Goal: Task Accomplishment & Management: Use online tool/utility

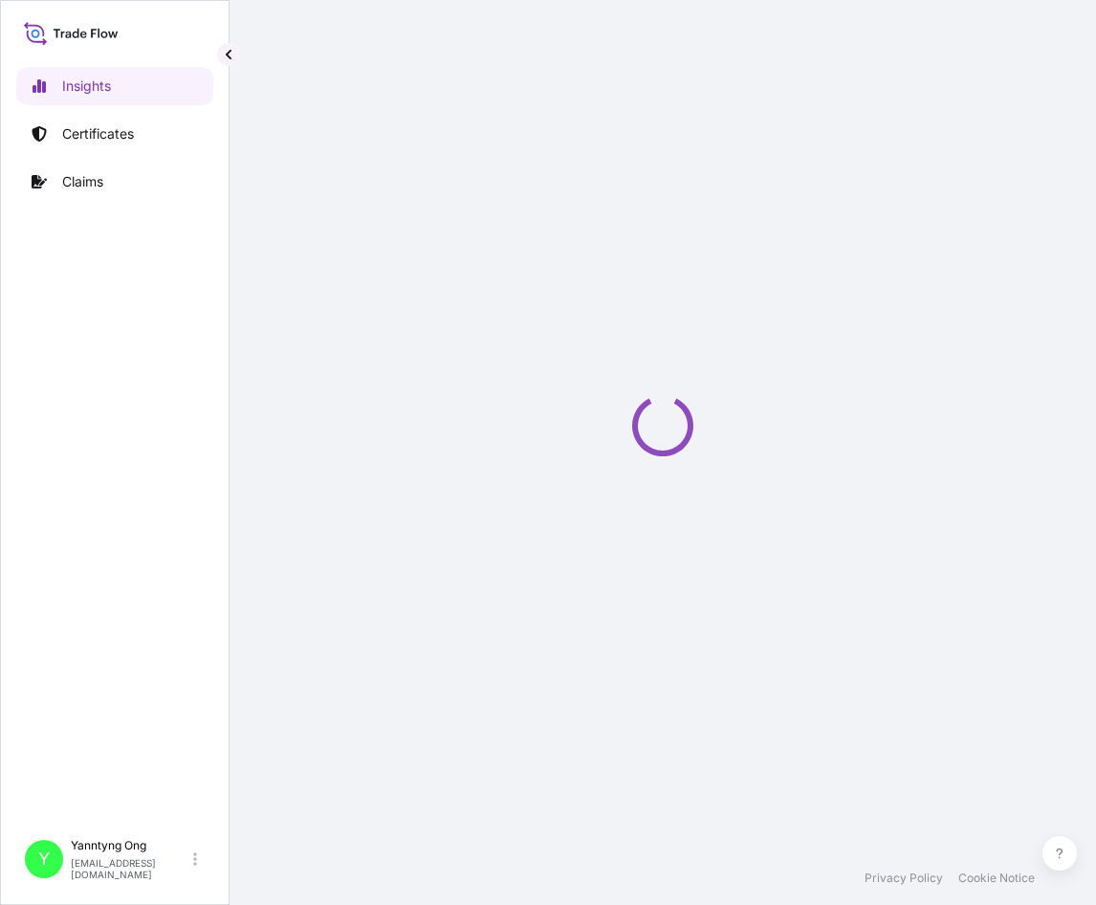
select select "2025"
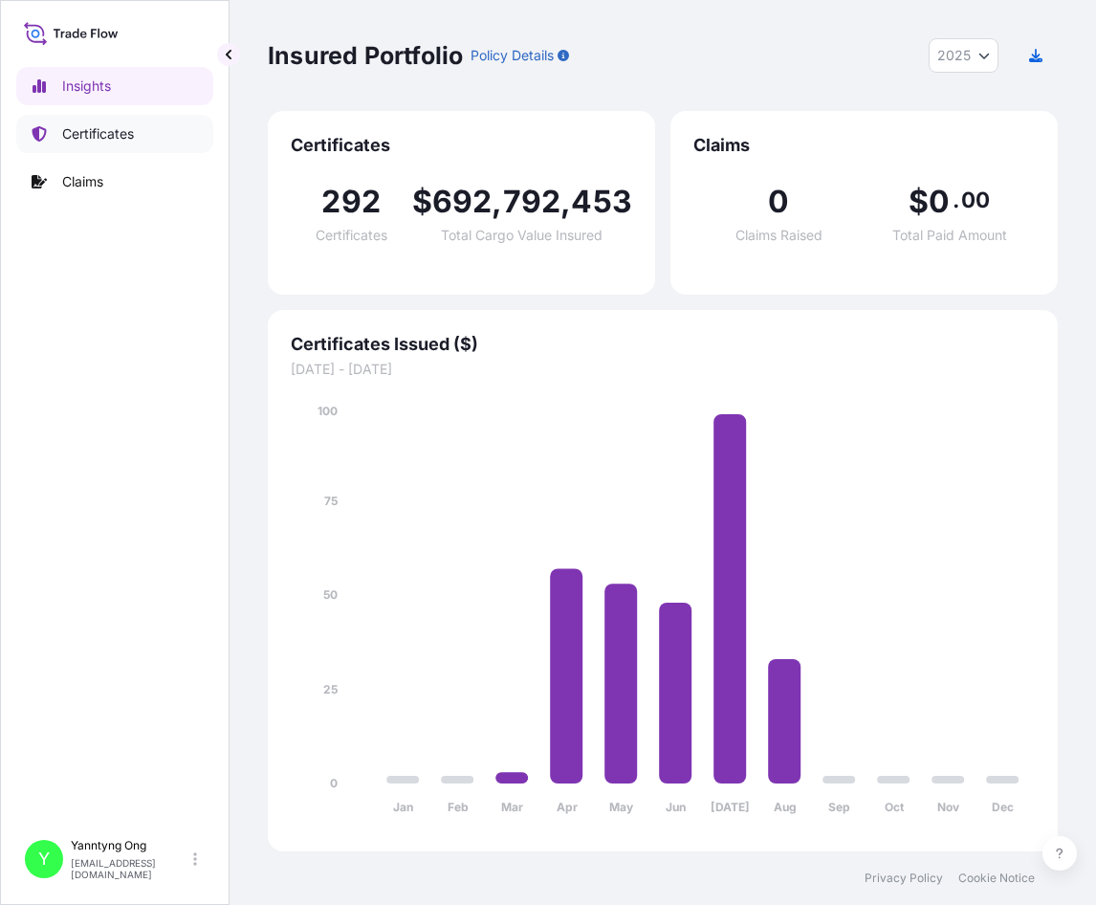
click at [114, 127] on p "Certificates" at bounding box center [98, 133] width 72 height 19
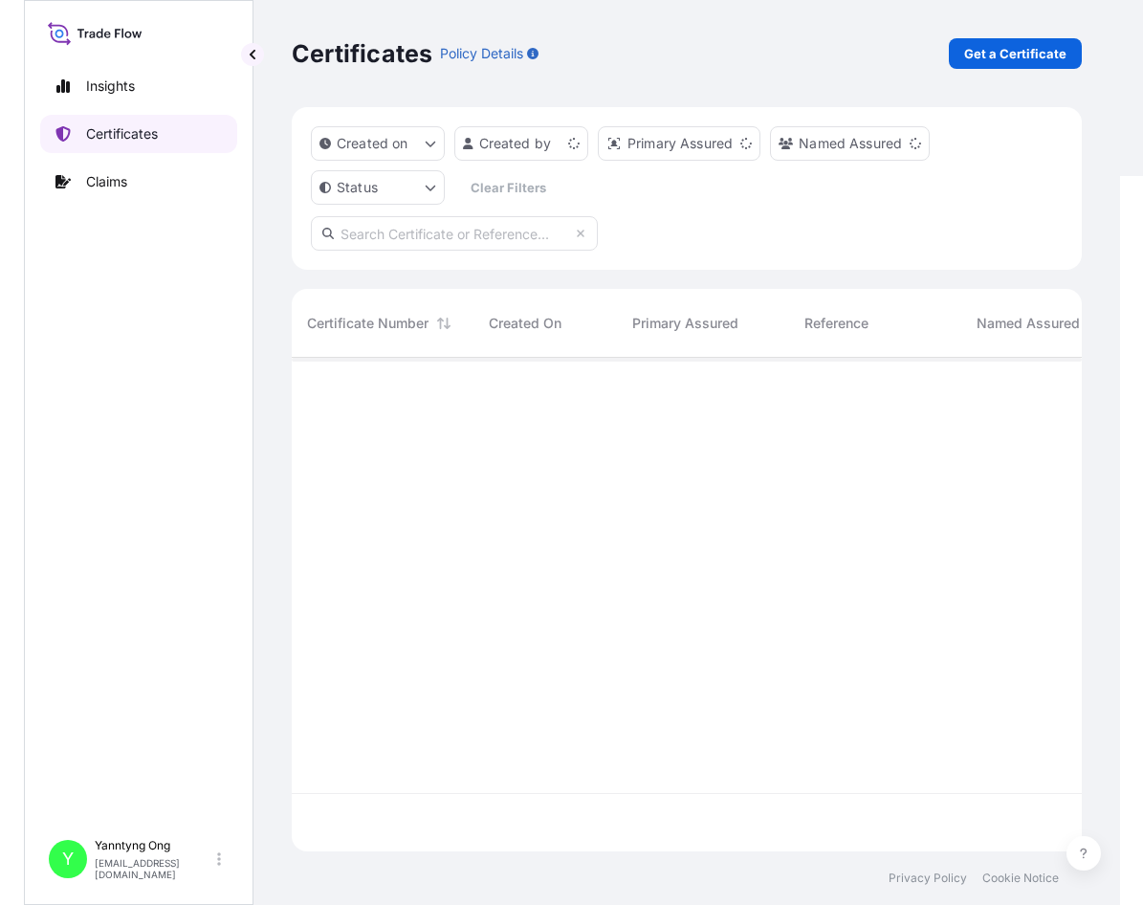
scroll to position [490, 776]
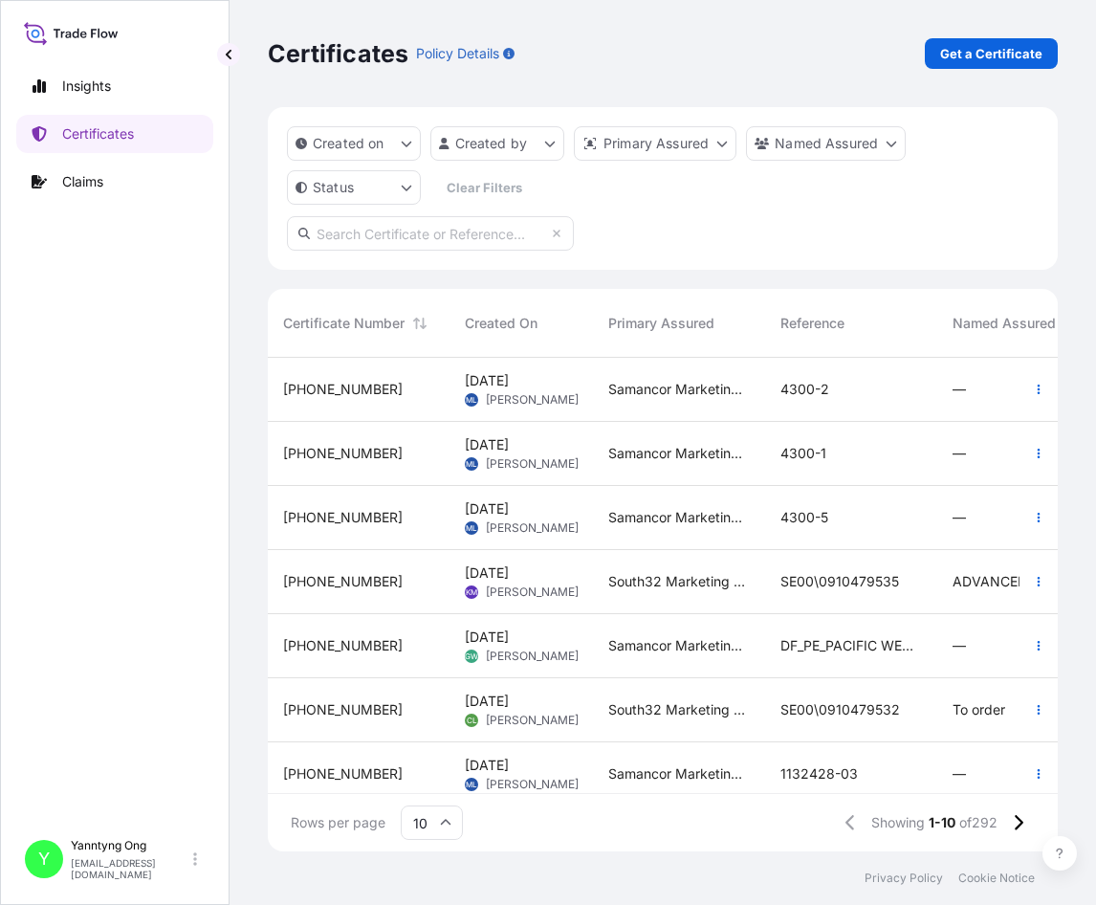
click at [415, 230] on input "text" at bounding box center [430, 233] width 287 height 34
paste input "31709-149"
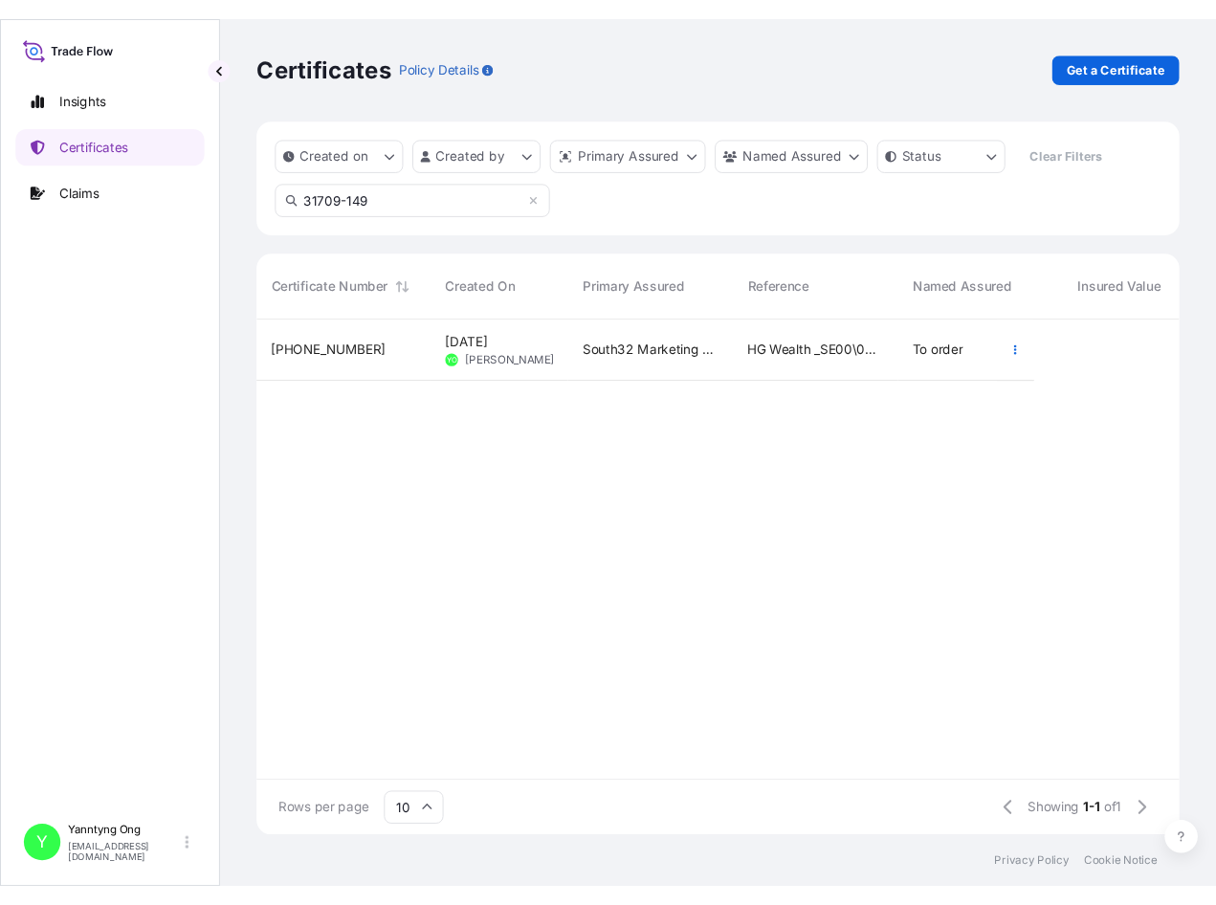
scroll to position [534, 959]
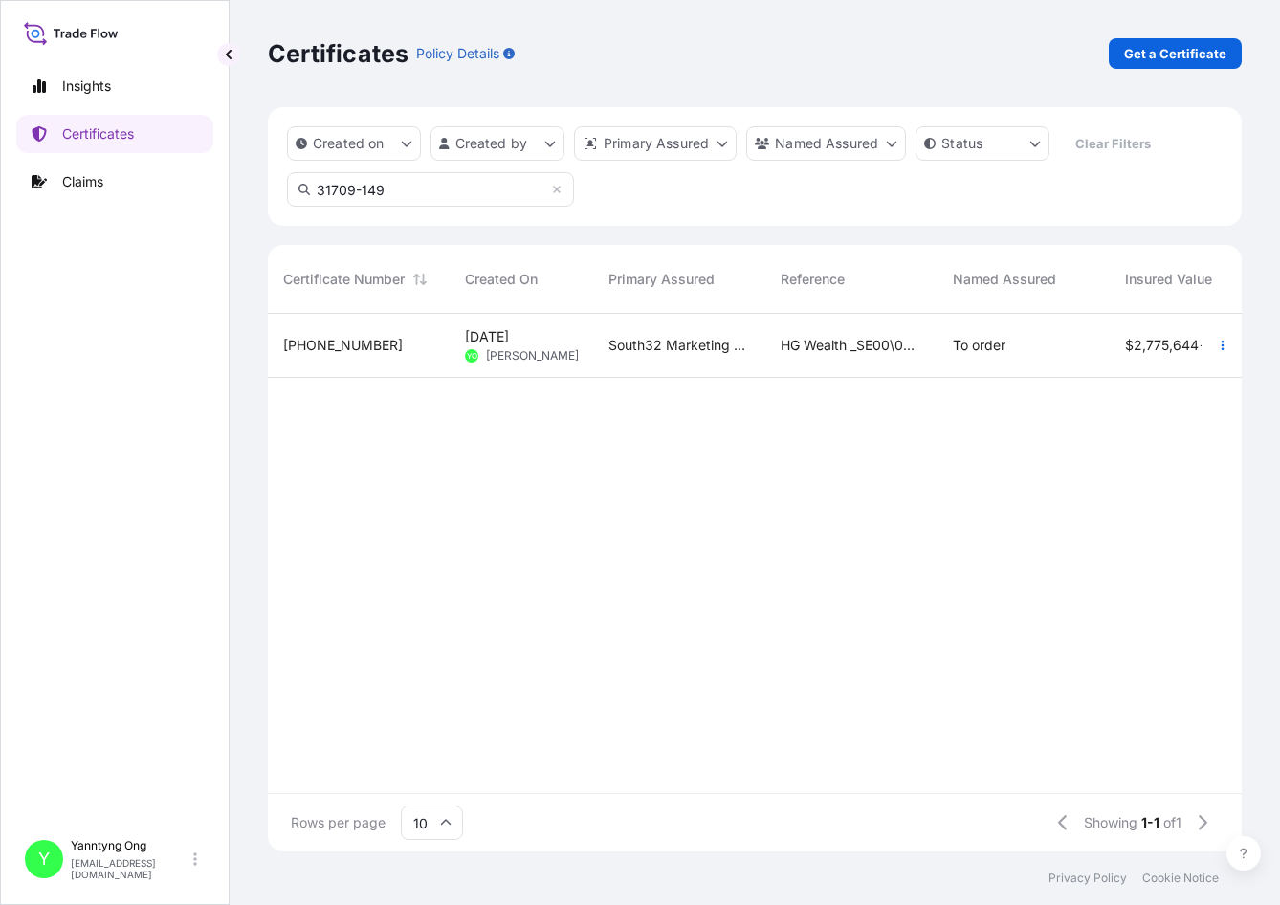
type input "31709-149"
click at [821, 341] on span "HG Wealth _SE00\0910479447_Shanghai" at bounding box center [852, 345] width 142 height 19
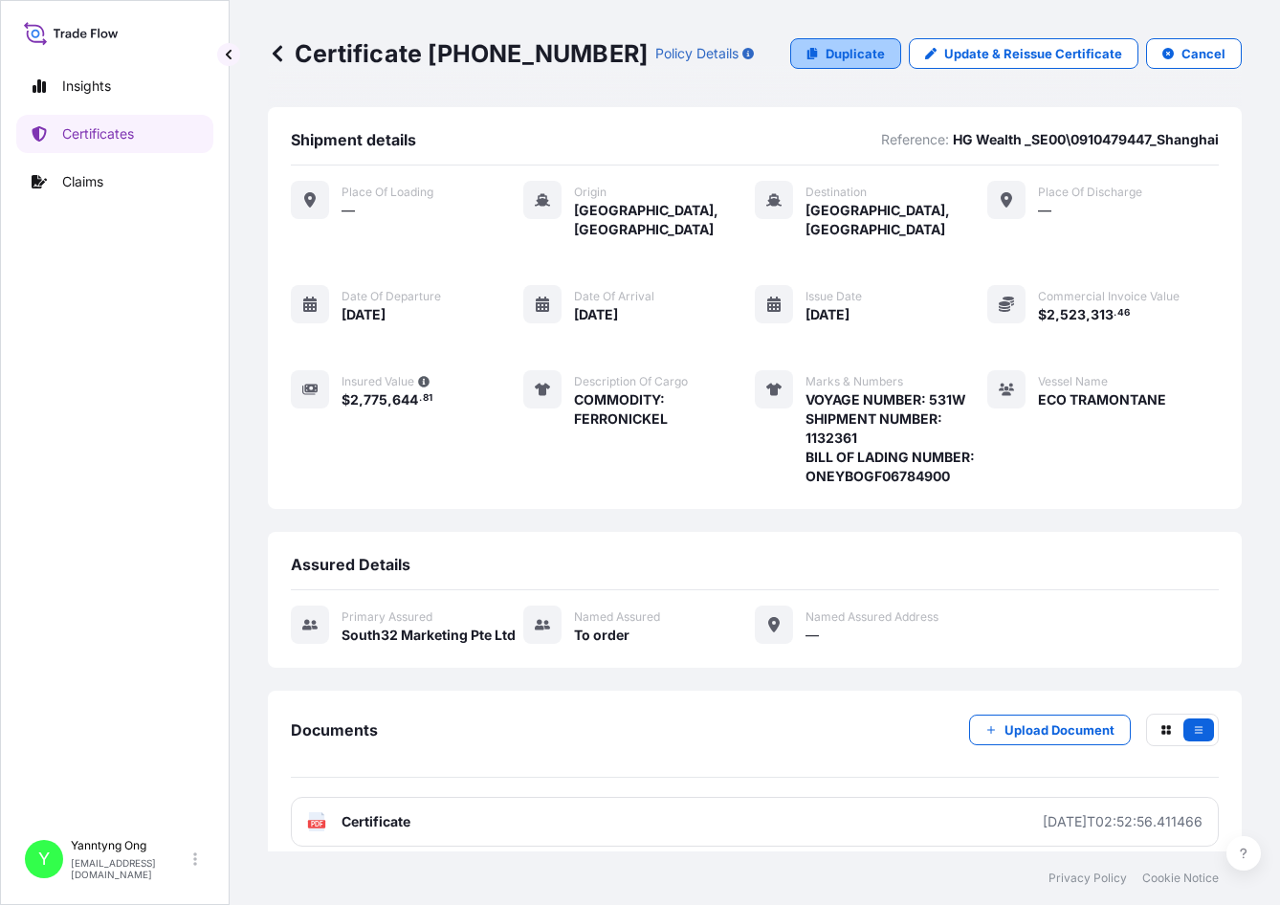
click at [836, 52] on p "Duplicate" at bounding box center [855, 53] width 59 height 19
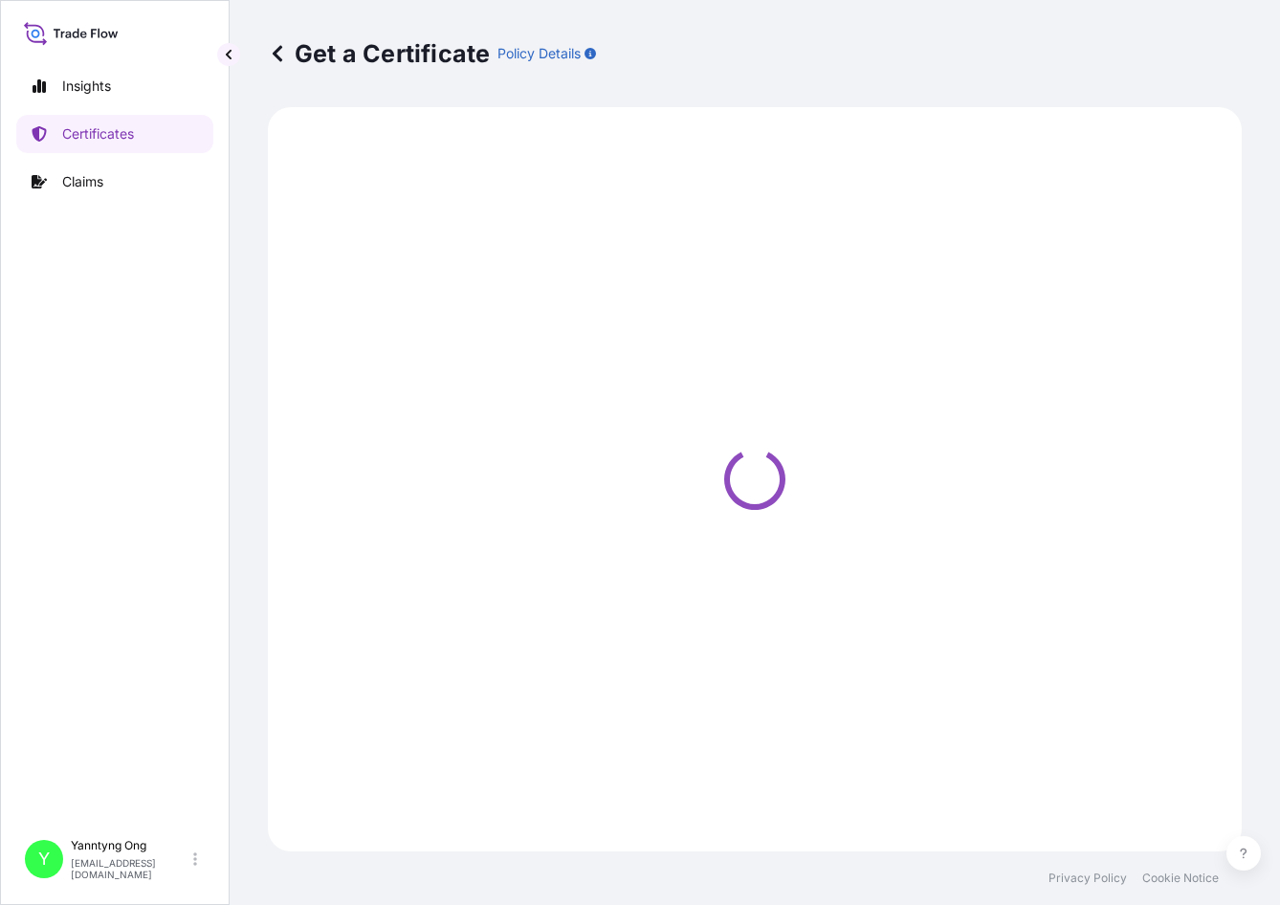
select select "Sea"
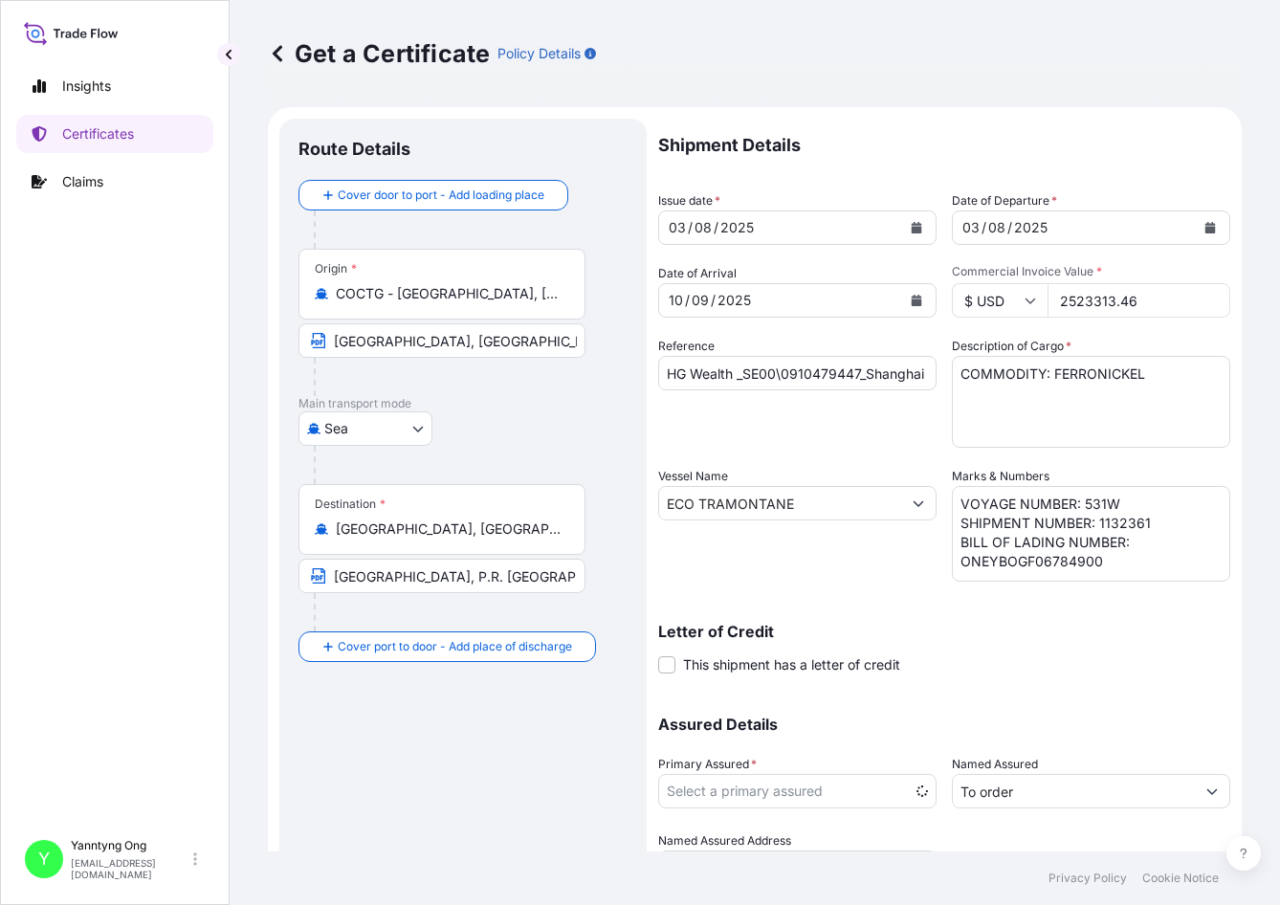
select select "31709"
click at [1095, 695] on div "Assured Details Primary Assured * South32 Marketing Pte Ltd Groote Eylandt Mini…" at bounding box center [944, 789] width 572 height 191
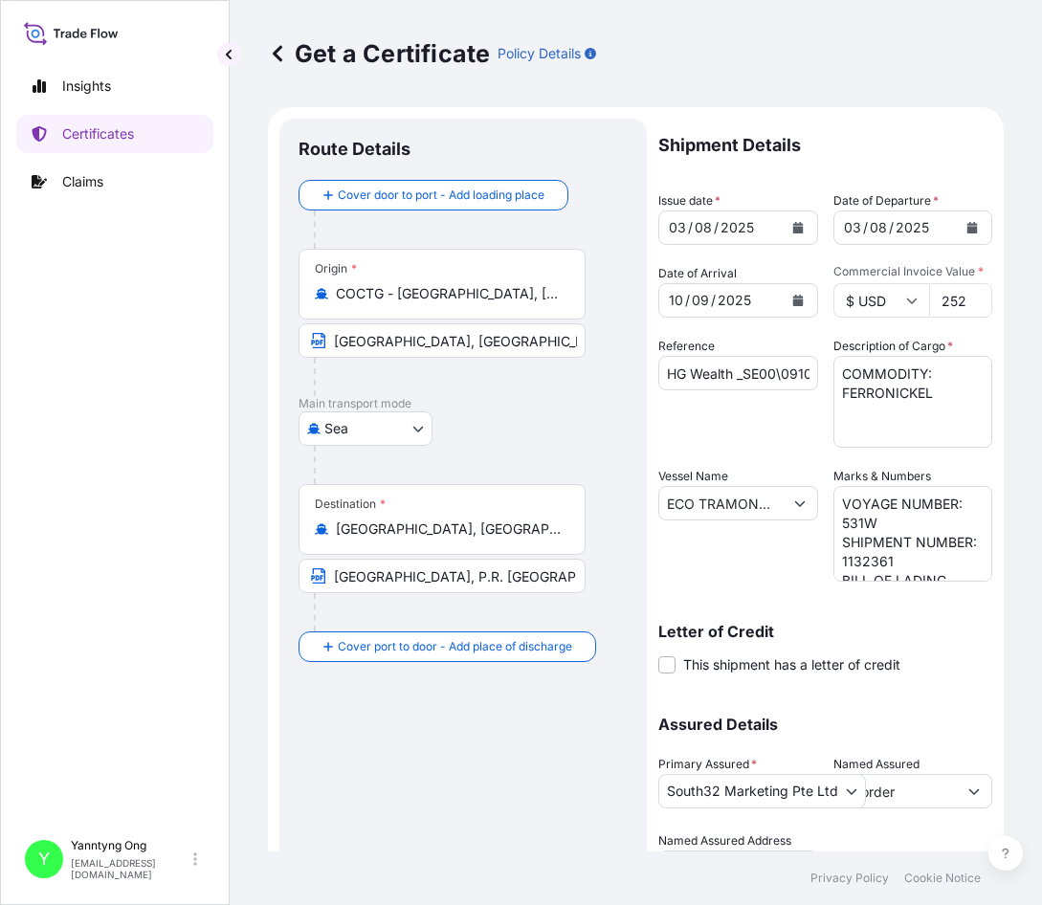
click at [763, 225] on div "[DATE]" at bounding box center [720, 227] width 123 height 34
click at [792, 224] on icon "Calendar" at bounding box center [797, 227] width 11 height 11
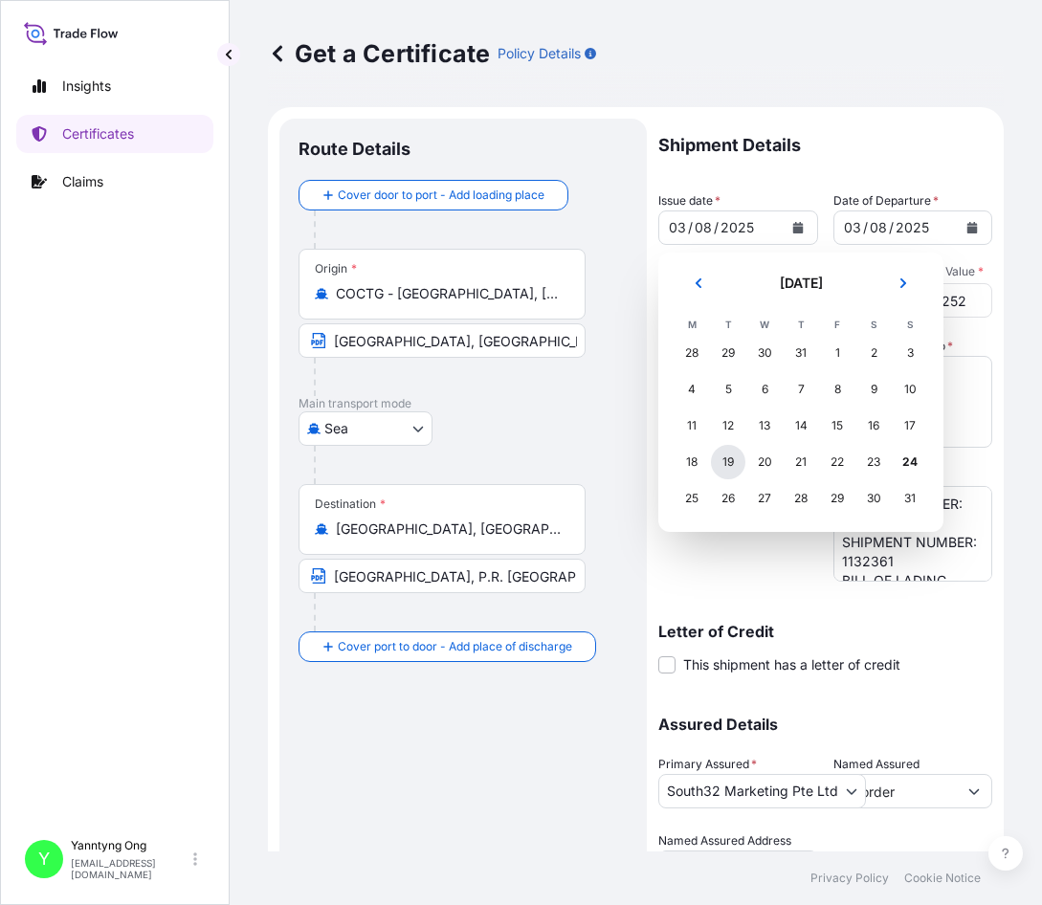
click at [726, 466] on div "19" at bounding box center [728, 462] width 34 height 34
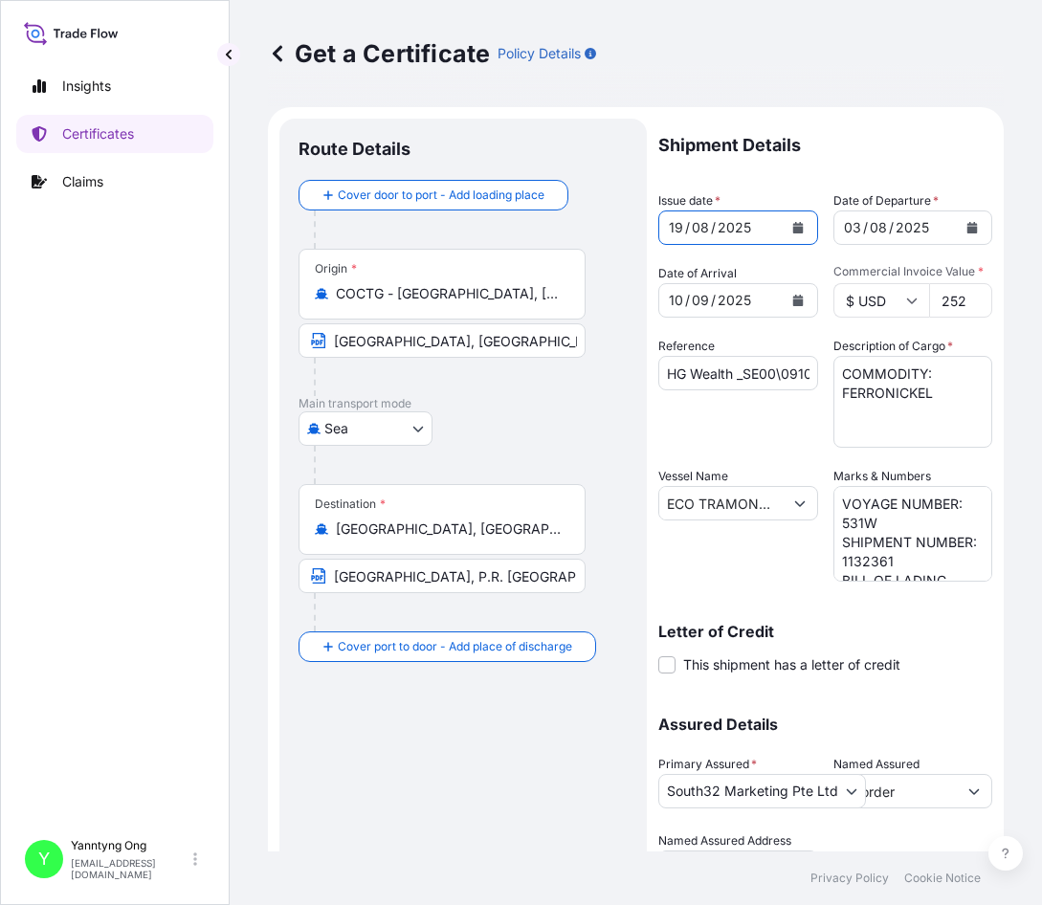
click at [967, 230] on icon "Calendar" at bounding box center [972, 227] width 11 height 11
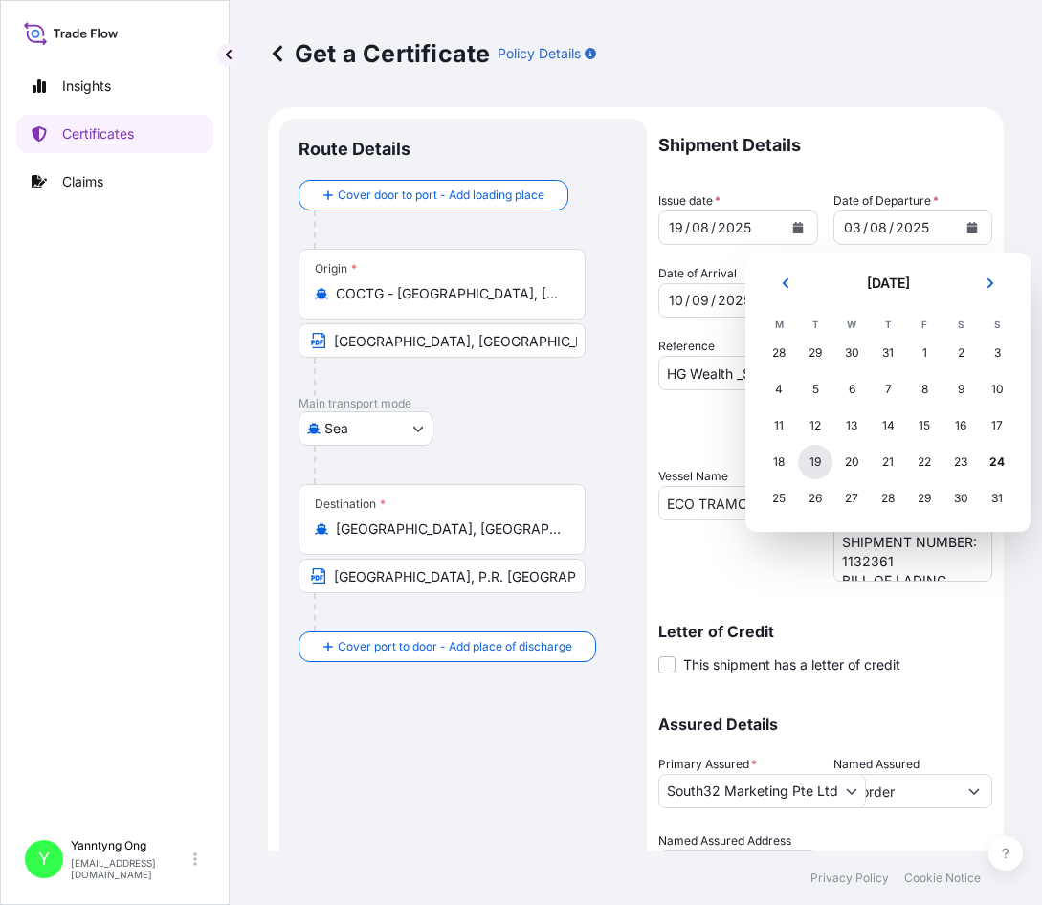
click at [806, 457] on div "19" at bounding box center [815, 462] width 34 height 34
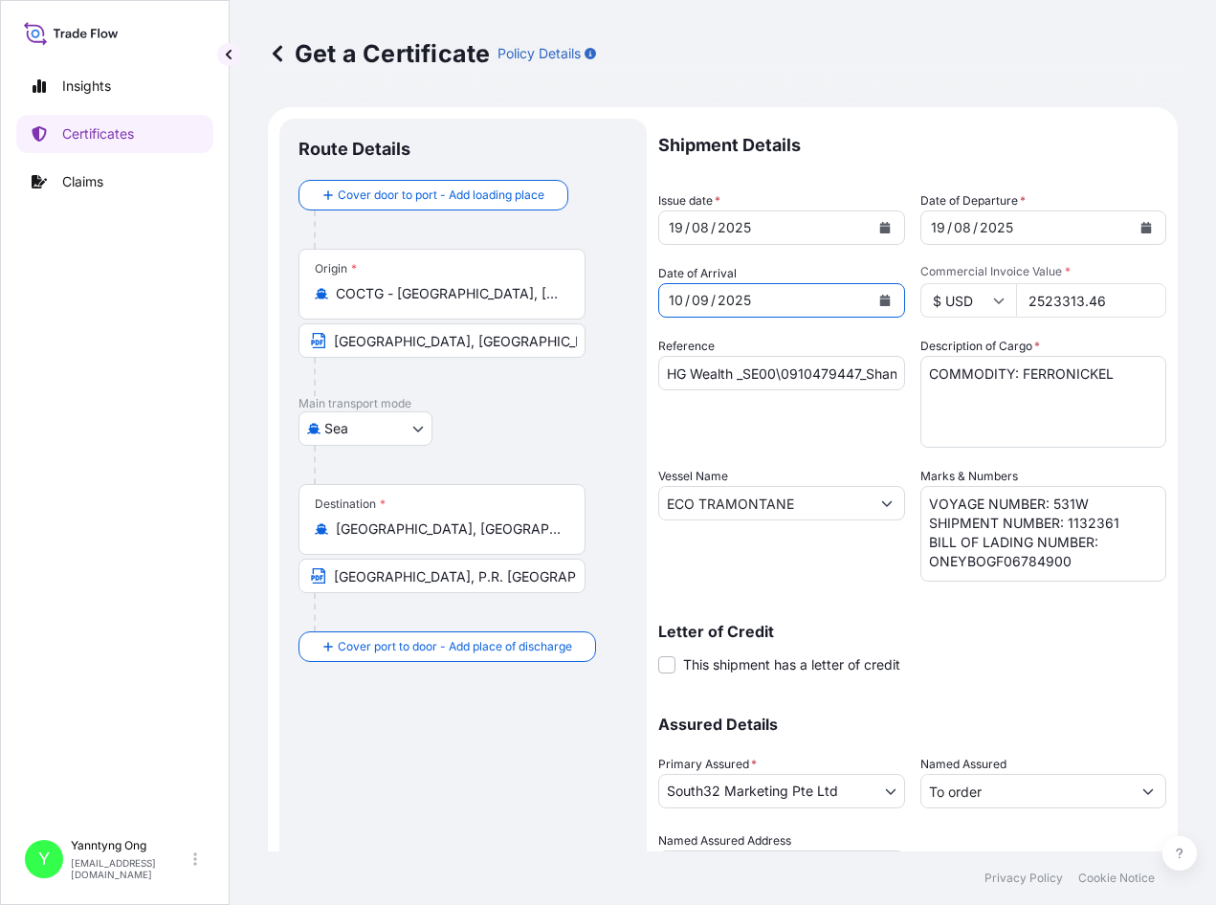
click at [879, 295] on icon "Calendar" at bounding box center [884, 300] width 11 height 11
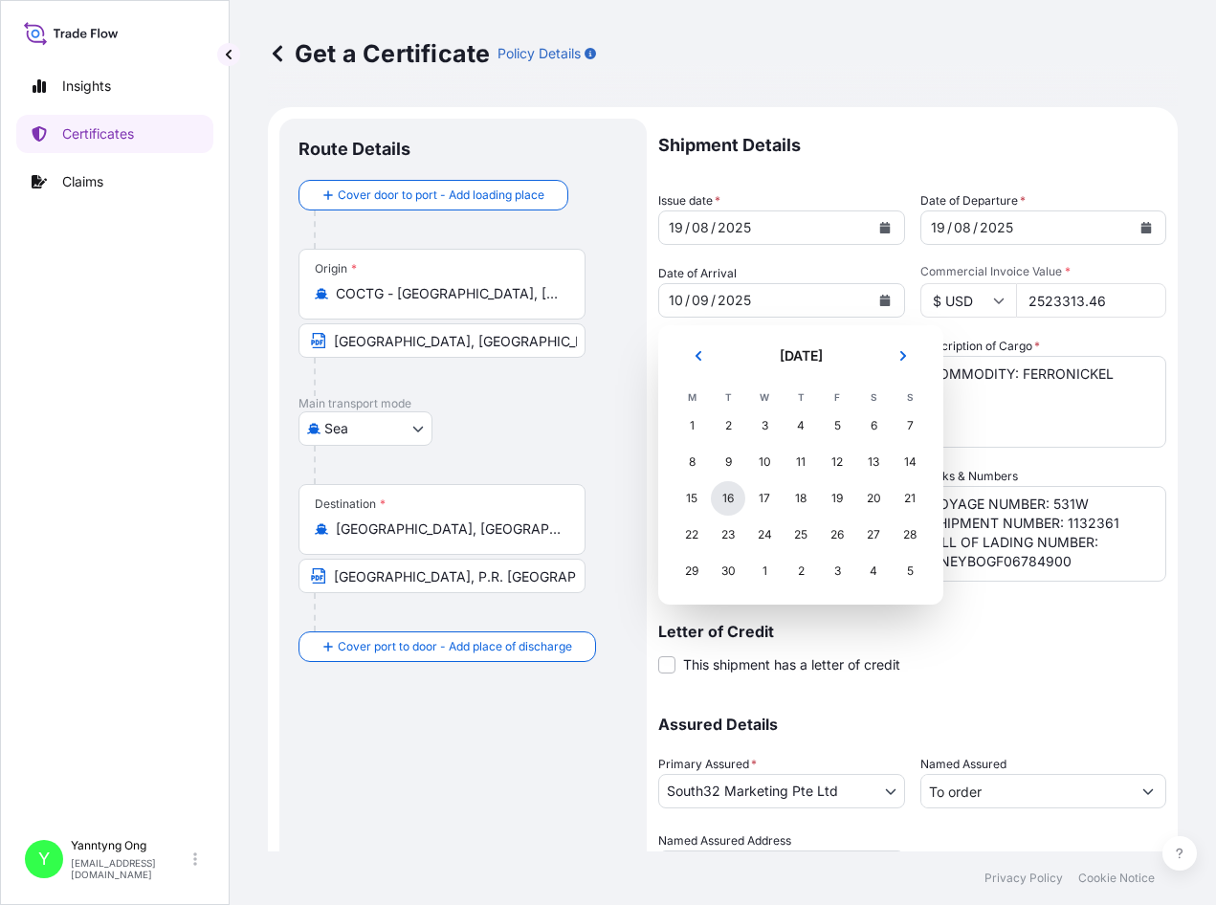
click at [730, 496] on div "16" at bounding box center [728, 498] width 34 height 34
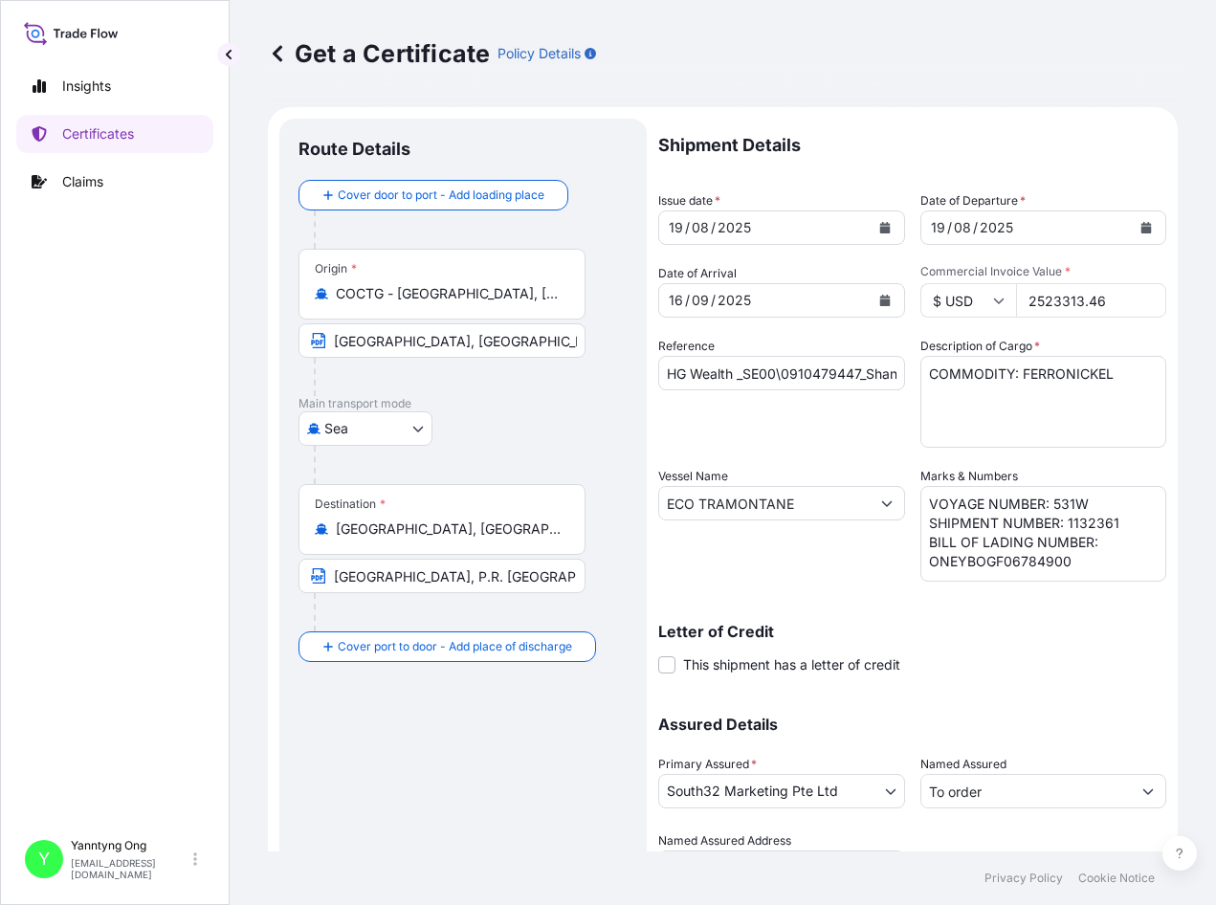
click at [1095, 298] on input "2523313.46" at bounding box center [1091, 300] width 151 height 34
click at [1049, 295] on input "2" at bounding box center [1091, 300] width 151 height 34
click at [1095, 301] on input "2468654" at bounding box center [1091, 300] width 151 height 34
type input "2468654.50"
click at [821, 366] on input "HG Wealth _SE00\0910479447_Shanghai" at bounding box center [781, 373] width 247 height 34
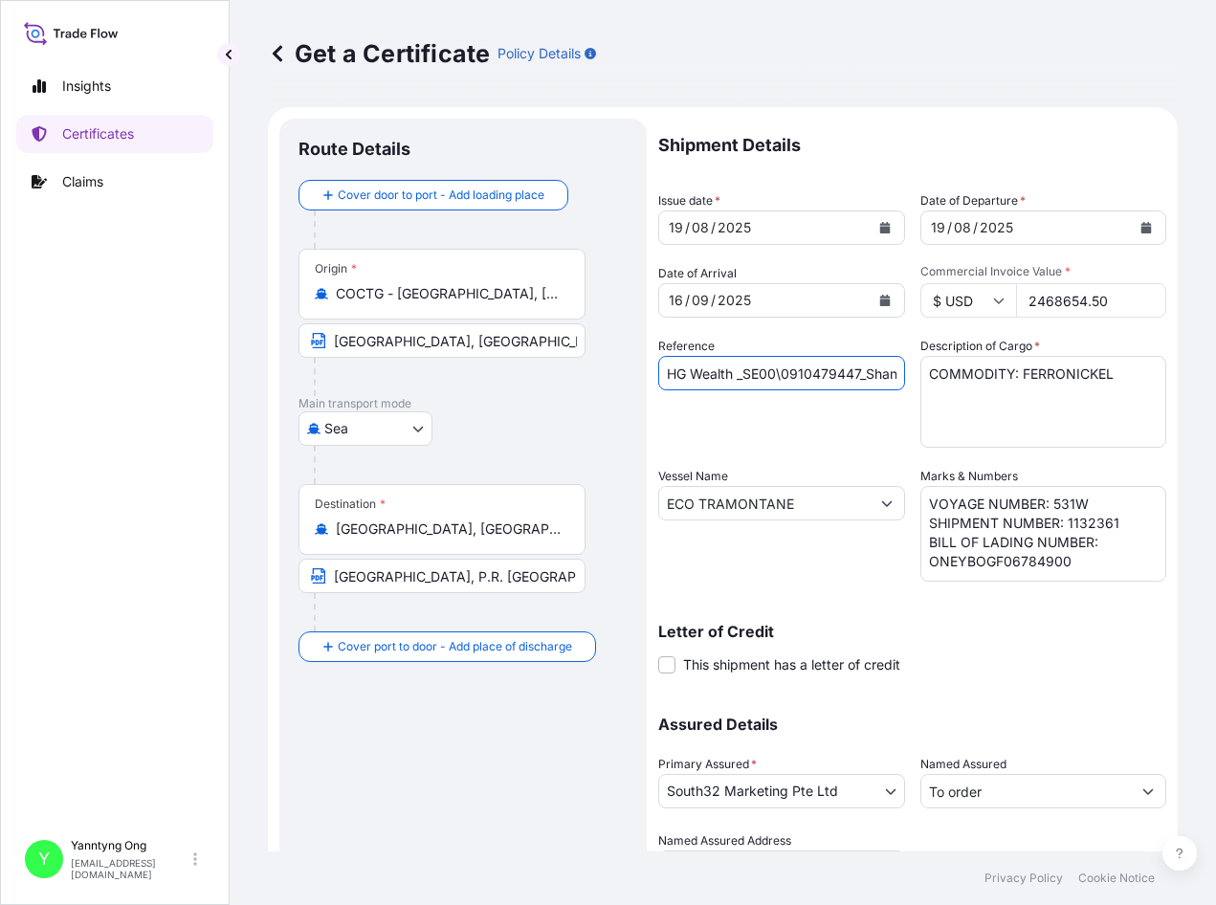
click at [829, 373] on input "HG Wealth _SE00\0910479447_Shanghai" at bounding box center [781, 373] width 247 height 34
type input "HG Wealth _SE00\0910479590_Shanghai"
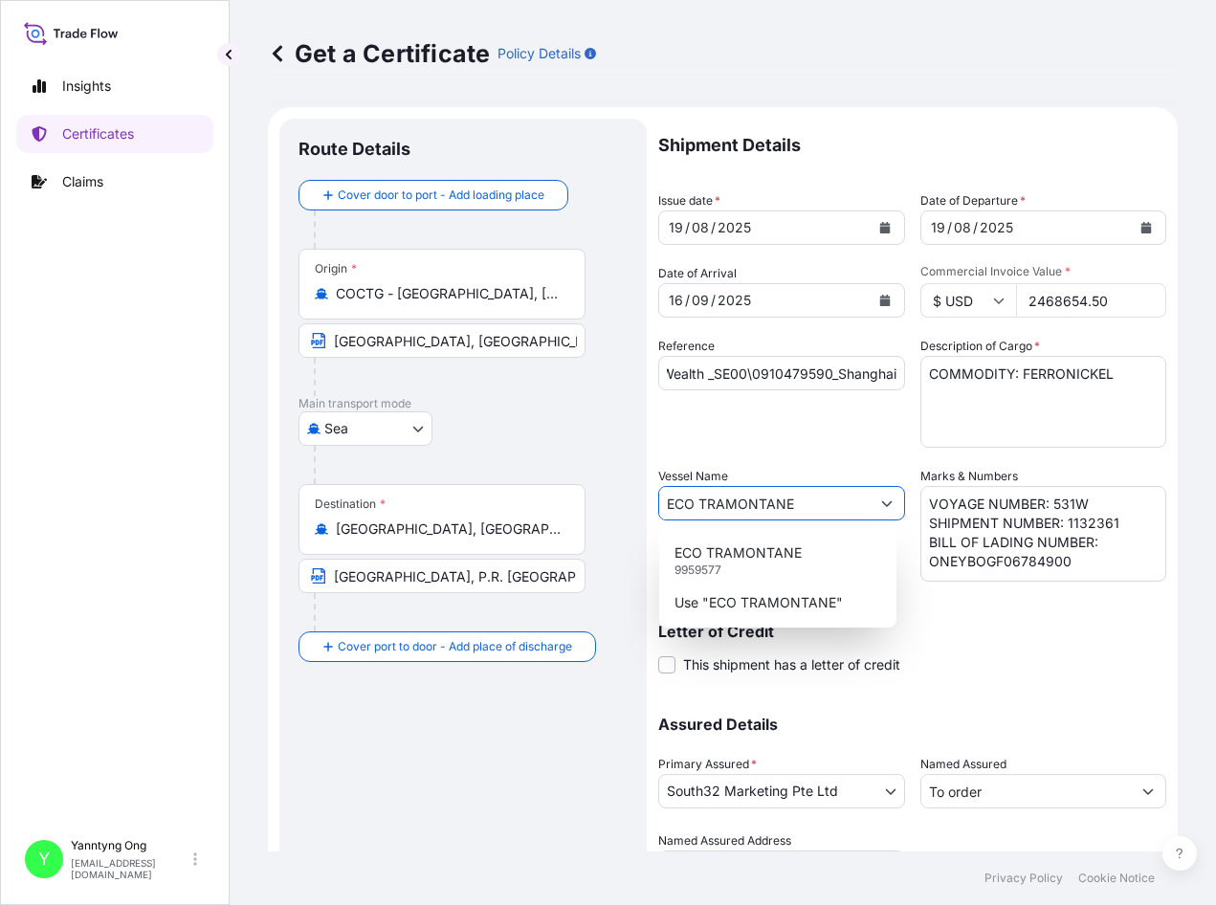
scroll to position [0, 0]
click at [886, 500] on button "Show suggestions" at bounding box center [887, 503] width 34 height 34
drag, startPoint x: 793, startPoint y: 501, endPoint x: 301, endPoint y: 447, distance: 494.7
click at [301, 447] on form "Route Details Cover door to port - Add loading place Place of loading Road / [G…" at bounding box center [723, 528] width 910 height 843
click at [725, 565] on div "GSL [PERSON_NAME] 9260433" at bounding box center [778, 561] width 222 height 50
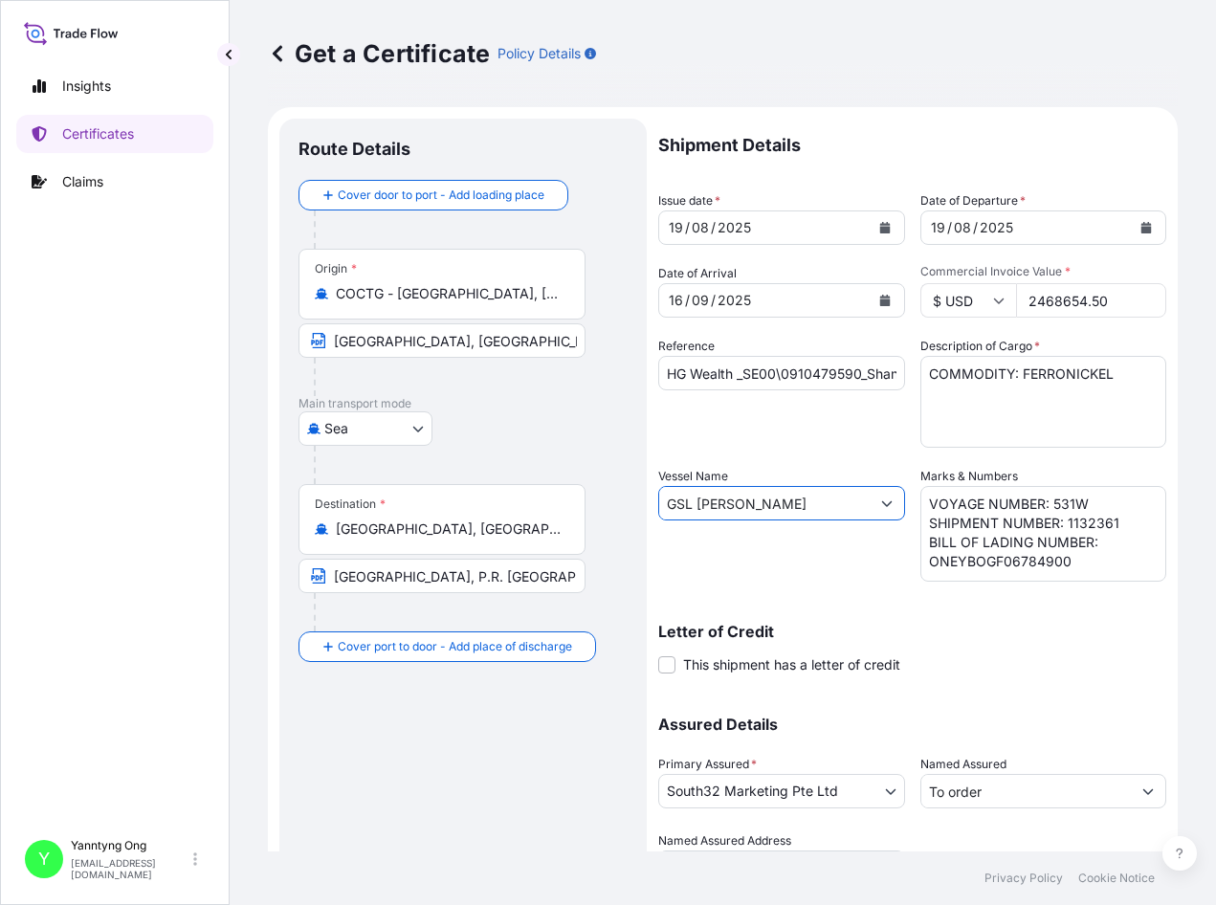
type input "GSL [PERSON_NAME]"
click at [1062, 498] on textarea "VOYAGE NUMBER: 531W SHIPMENT NUMBER: 1132361 BILL OF LADING NUMBER: ONEYBOGF067…" at bounding box center [1043, 534] width 247 height 96
drag, startPoint x: 1087, startPoint y: 519, endPoint x: 1139, endPoint y: 520, distance: 52.6
click at [1095, 520] on textarea "VOYAGE NUMBER: 531W SHIPMENT NUMBER: 1132361 BILL OF LADING NUMBER: ONEYBOGF067…" at bounding box center [1043, 534] width 247 height 96
click at [1094, 518] on textarea "VOYAGE NUMBER: 531W SHIPMENT NUMBER: 1132361 BILL OF LADING NUMBER: ONEYBOGF067…" at bounding box center [1043, 534] width 247 height 96
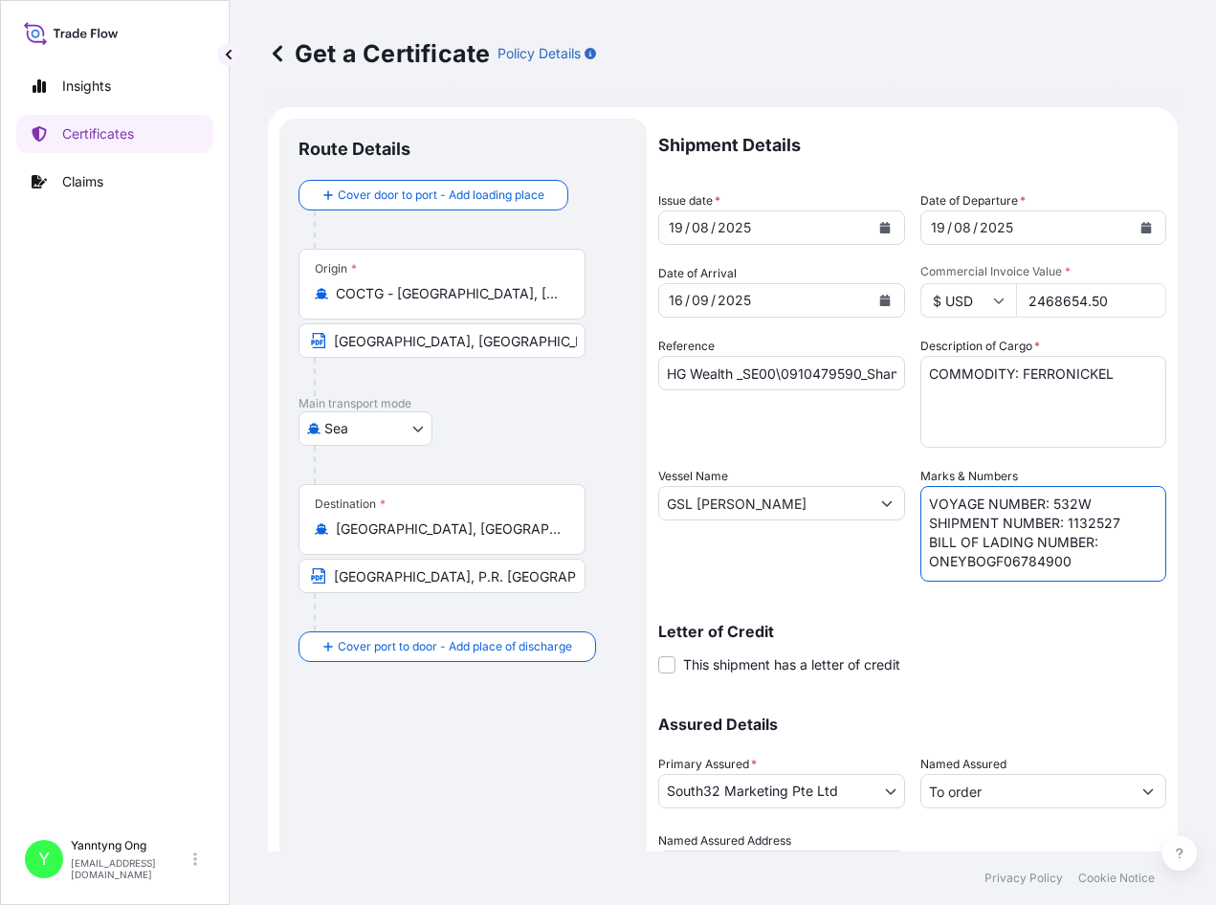
drag, startPoint x: 1063, startPoint y: 562, endPoint x: 900, endPoint y: 559, distance: 162.7
click at [900, 559] on div "Shipment Details Issue date * [DATE] Date of Departure * [DATE] Date of Arrival…" at bounding box center [912, 502] width 508 height 766
click at [1095, 543] on textarea "VOYAGE NUMBER: 531W SHIPMENT NUMBER: 1132361 BILL OF LADING NUMBER: ONEYBOGF067…" at bounding box center [1043, 534] width 247 height 96
click at [984, 563] on textarea "VOYAGE NUMBER: 531W SHIPMENT NUMBER: 1132361 BILL OF LADING NUMBER: ONEYBOGF067…" at bounding box center [1043, 534] width 247 height 96
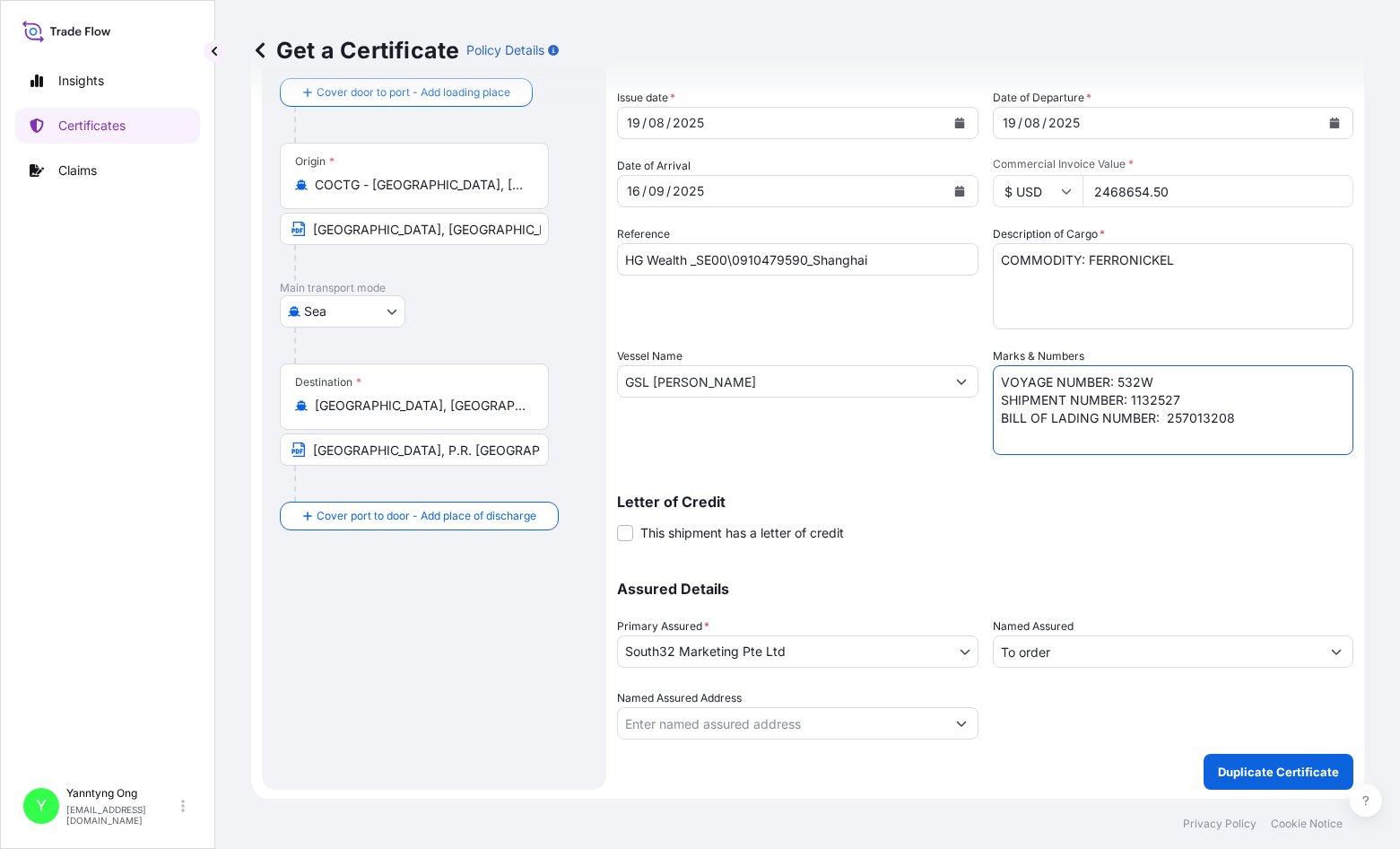
scroll to position [93, 0]
type textarea "VOYAGE NUMBER: 532W SHIPMENT NUMBER: 1132527 BILL OF LADING NUMBER: 257013208"
click at [1027, 771] on p "Duplicate Certificate" at bounding box center [1278, 769] width 121 height 18
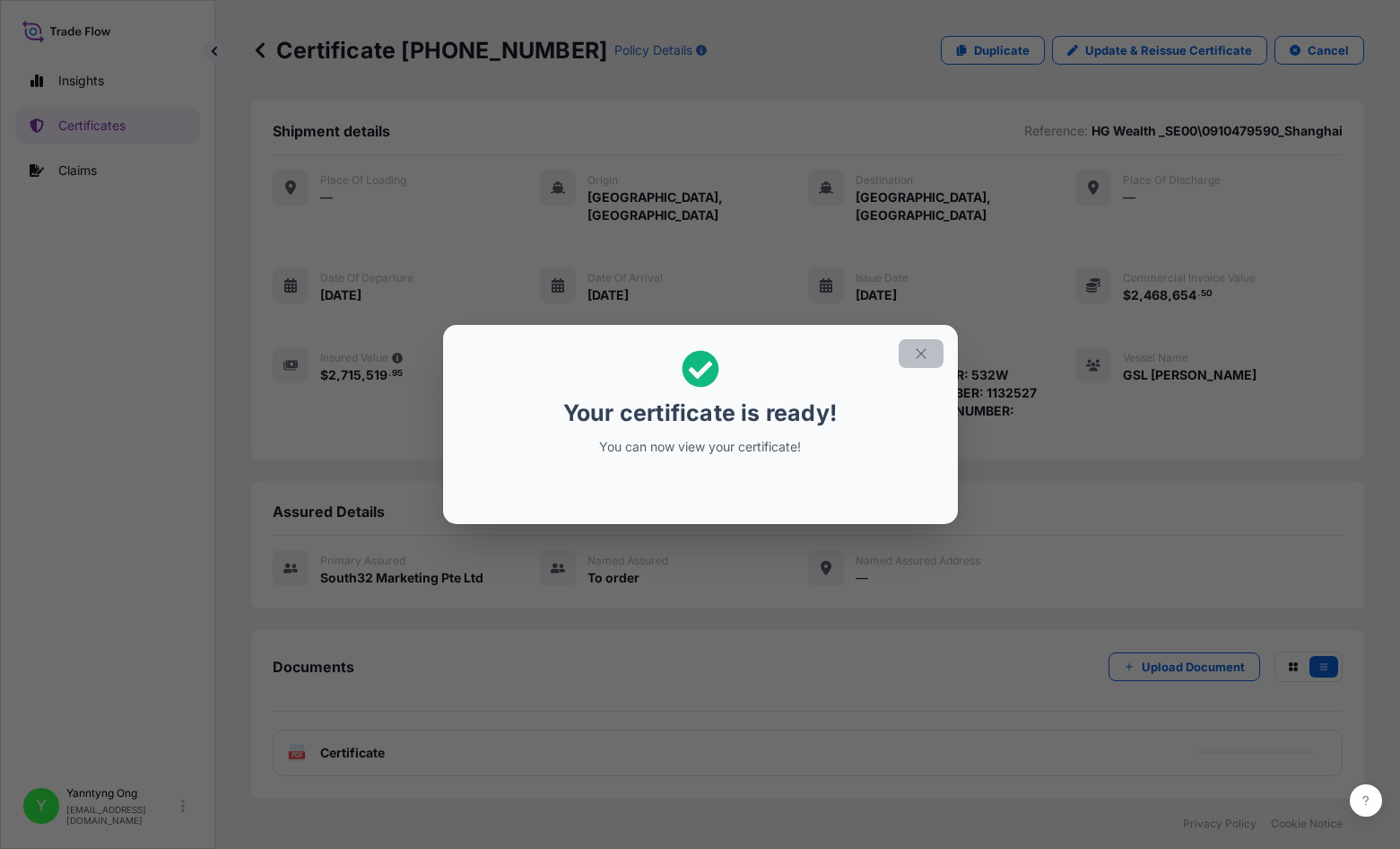
click at [920, 356] on icon "button" at bounding box center [921, 353] width 16 height 16
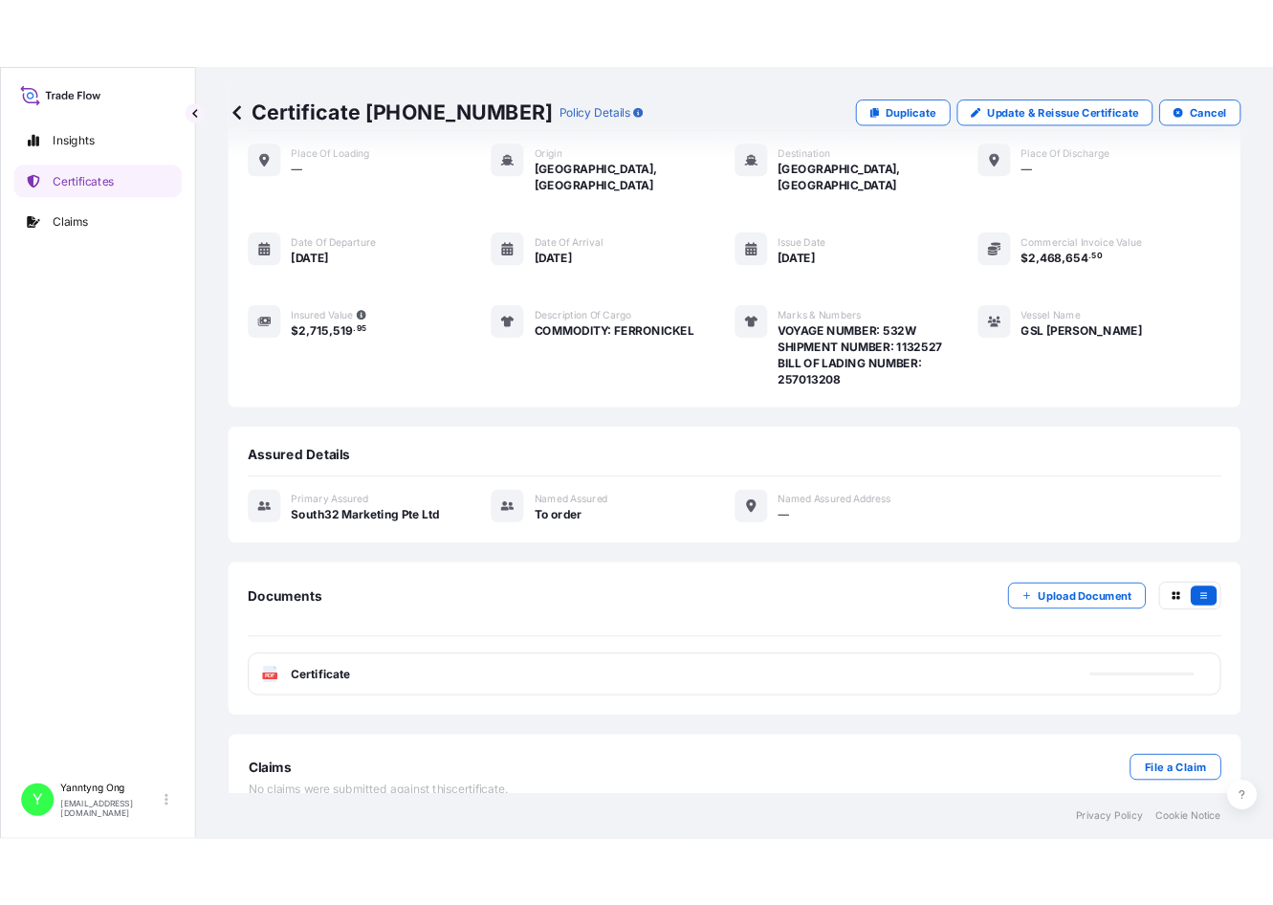
scroll to position [99, 0]
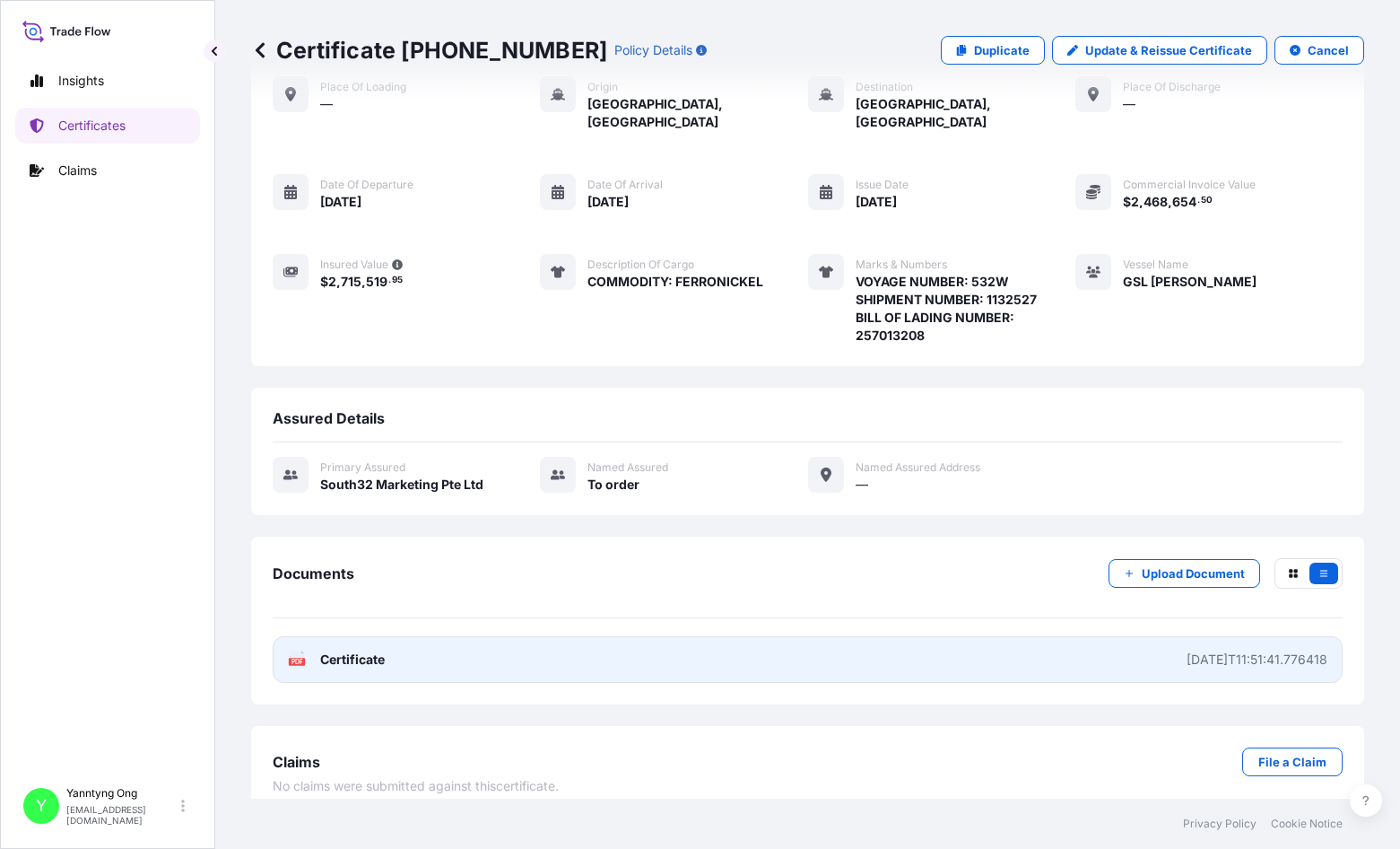
click at [353, 651] on span "Certificate" at bounding box center [353, 659] width 65 height 18
